Goal: Find contact information: Find contact information

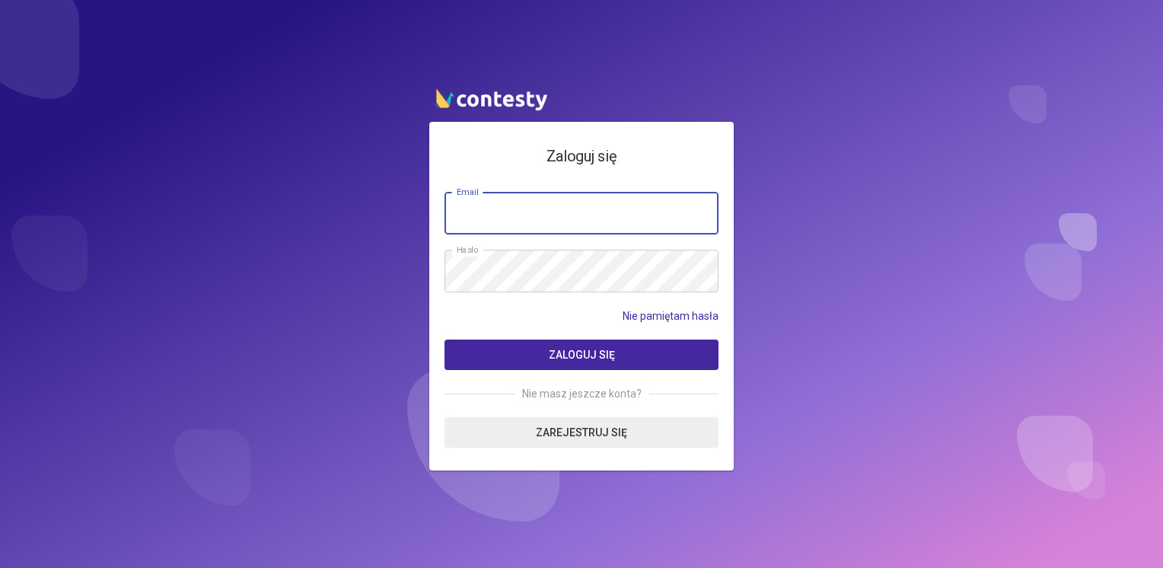
click at [626, 208] on input "email" at bounding box center [581, 213] width 274 height 43
click at [444, 339] on button "Zaloguj się" at bounding box center [581, 354] width 274 height 30
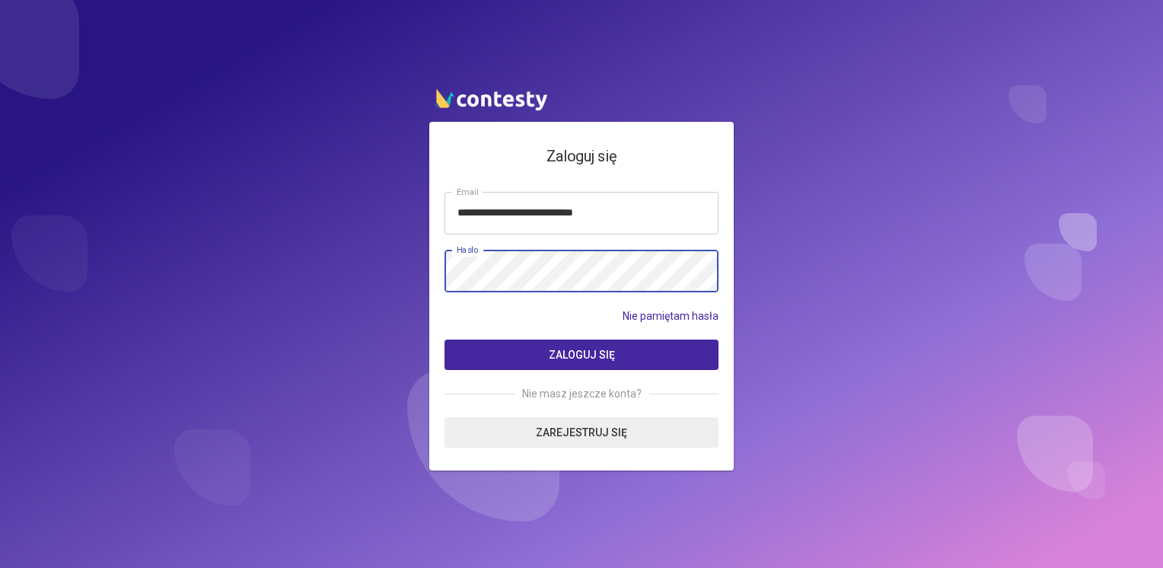
click at [444, 339] on button "Zaloguj się" at bounding box center [581, 354] width 274 height 30
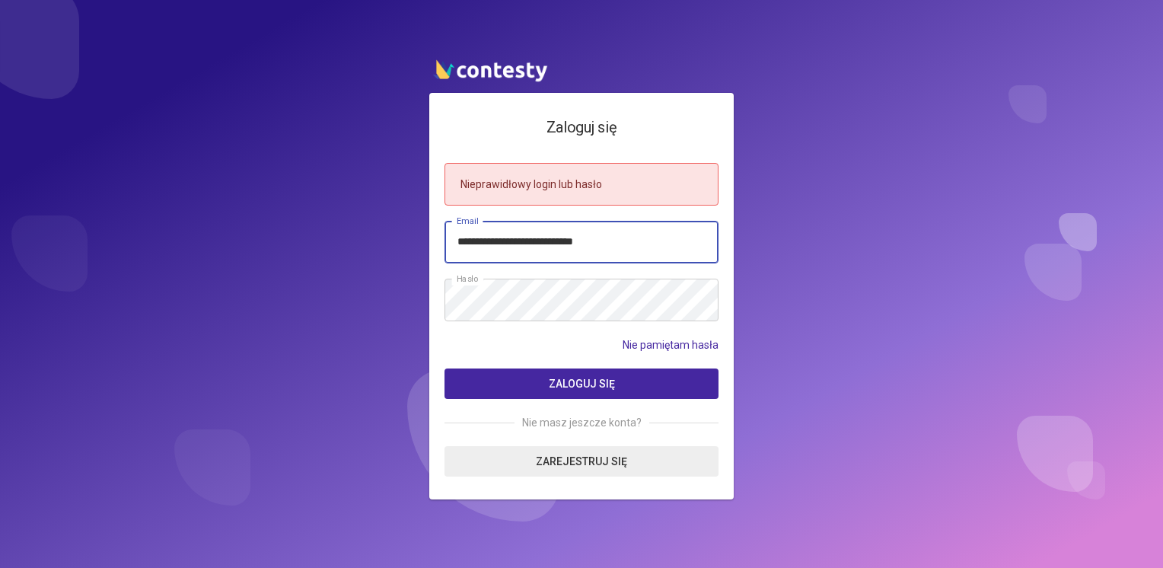
click at [523, 242] on input "**********" at bounding box center [581, 242] width 274 height 43
type input "**********"
click at [444, 368] on button "Zaloguj się" at bounding box center [581, 383] width 274 height 30
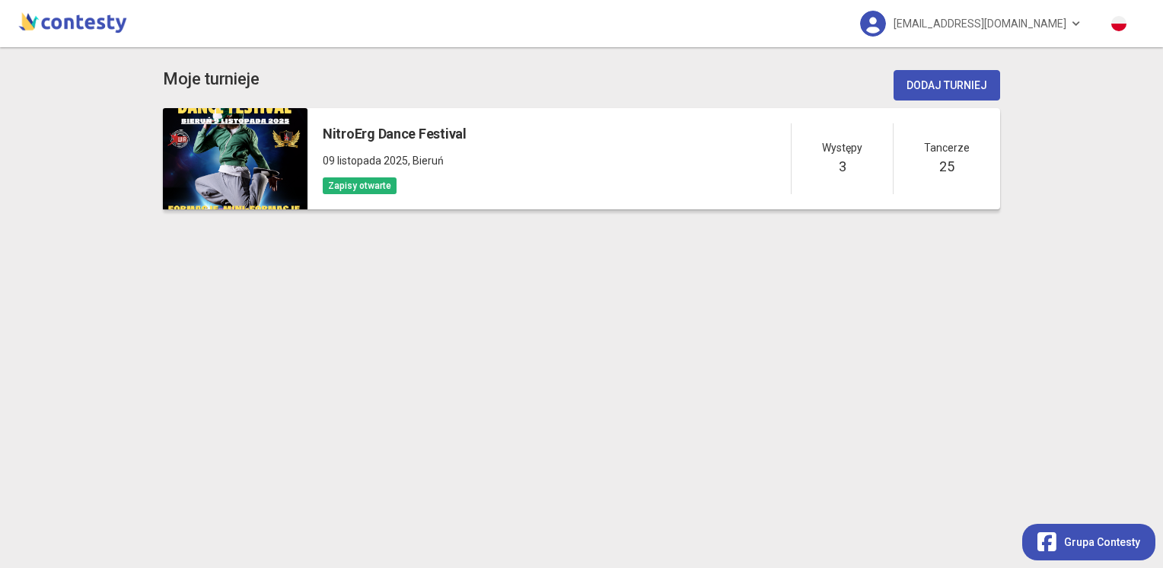
click at [849, 149] on span "Występy" at bounding box center [842, 147] width 40 height 17
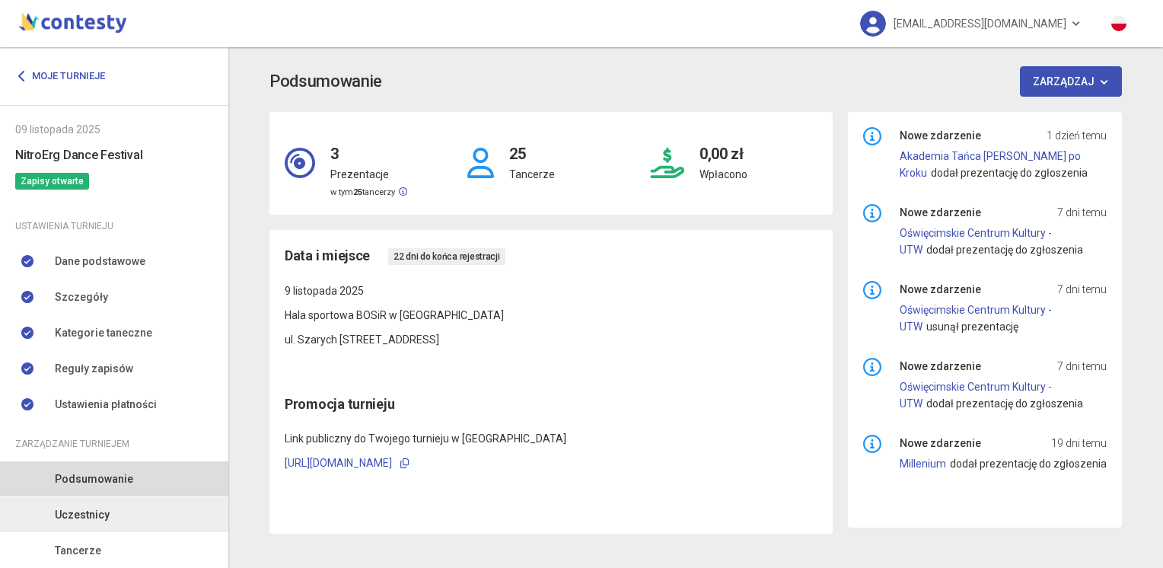
click at [94, 511] on span "Uczestnicy" at bounding box center [82, 514] width 55 height 17
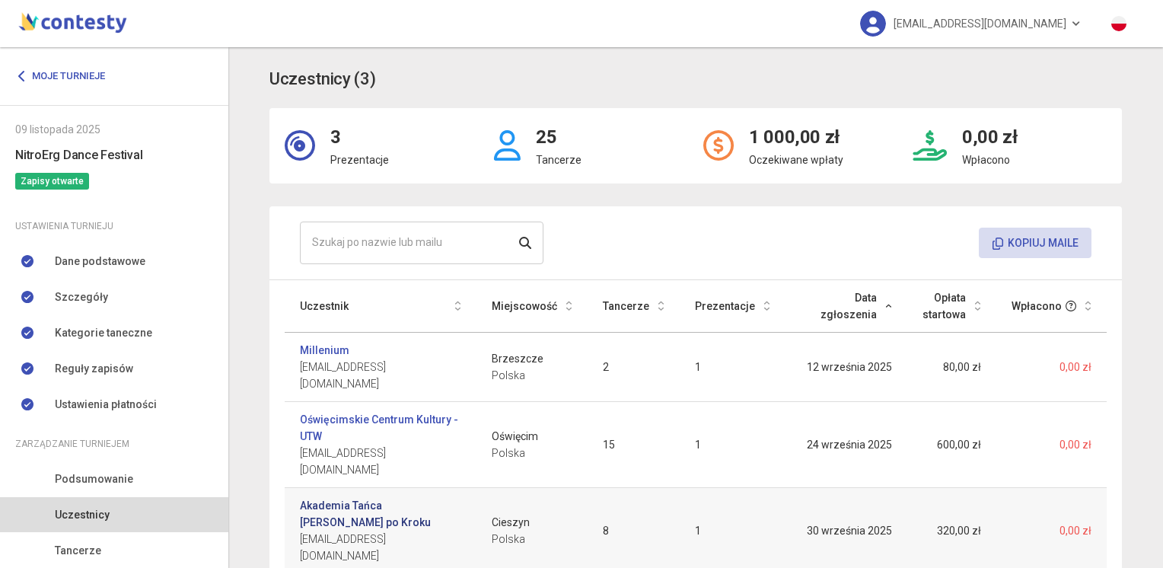
click at [398, 497] on link "Akademia Tańca [PERSON_NAME] po Kroku" at bounding box center [380, 513] width 161 height 33
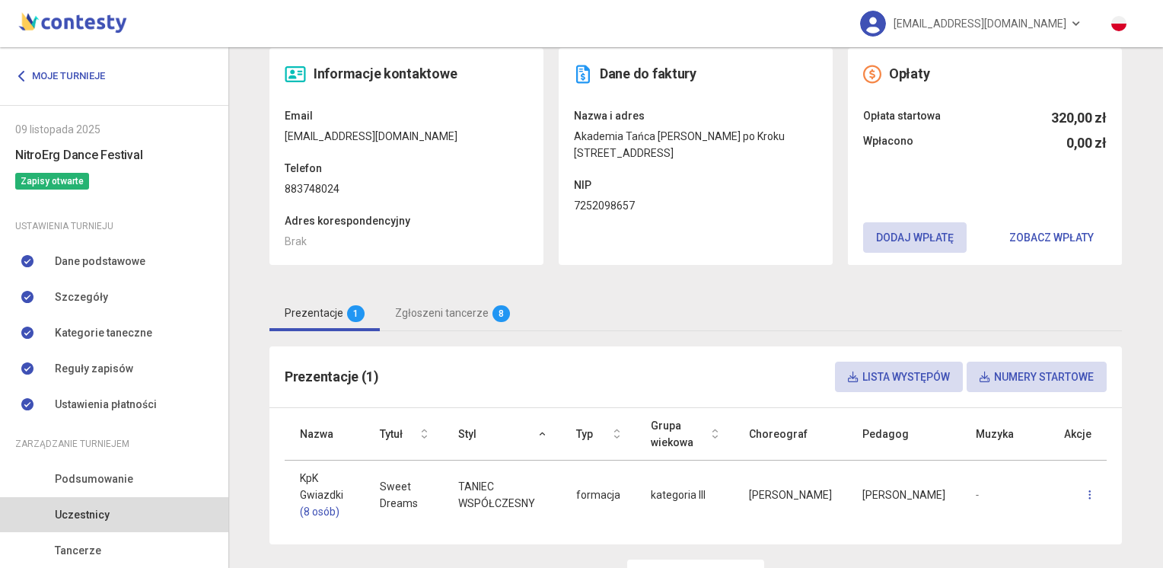
scroll to position [67, 0]
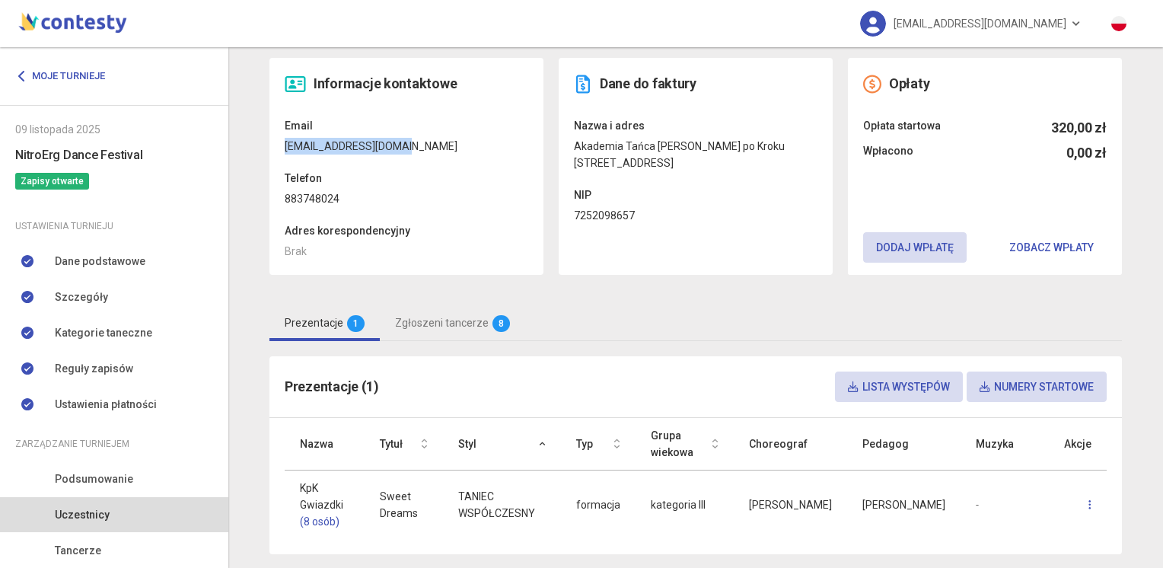
drag, startPoint x: 275, startPoint y: 145, endPoint x: 398, endPoint y: 142, distance: 122.5
click at [398, 142] on div "Informacje kontaktowe Email [EMAIL_ADDRESS][DOMAIN_NAME] Telefon 883748024 Adre…" at bounding box center [406, 166] width 274 height 217
copy dd "[EMAIL_ADDRESS][DOMAIN_NAME]"
click at [1074, 21] on link "[EMAIL_ADDRESS][DOMAIN_NAME]" at bounding box center [971, 23] width 252 height 47
click at [962, 68] on link "Wyloguj" at bounding box center [944, 69] width 152 height 29
